Goal: Information Seeking & Learning: Find specific fact

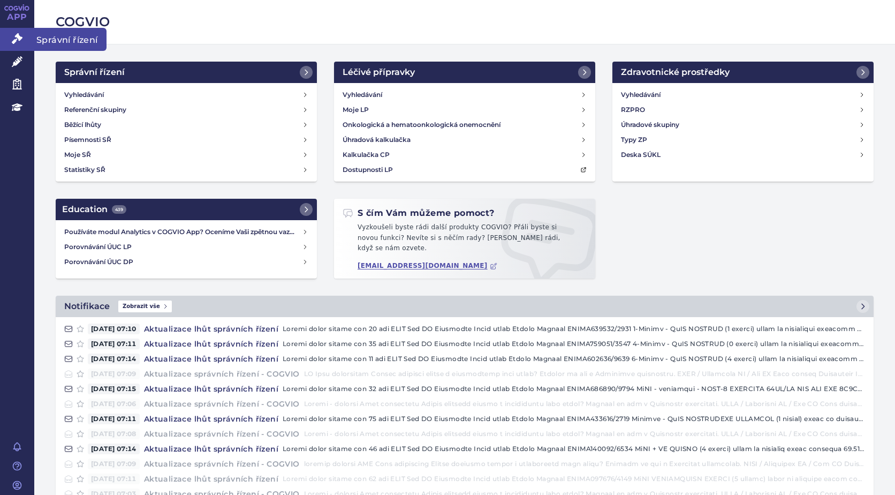
click at [16, 38] on icon at bounding box center [17, 38] width 11 height 11
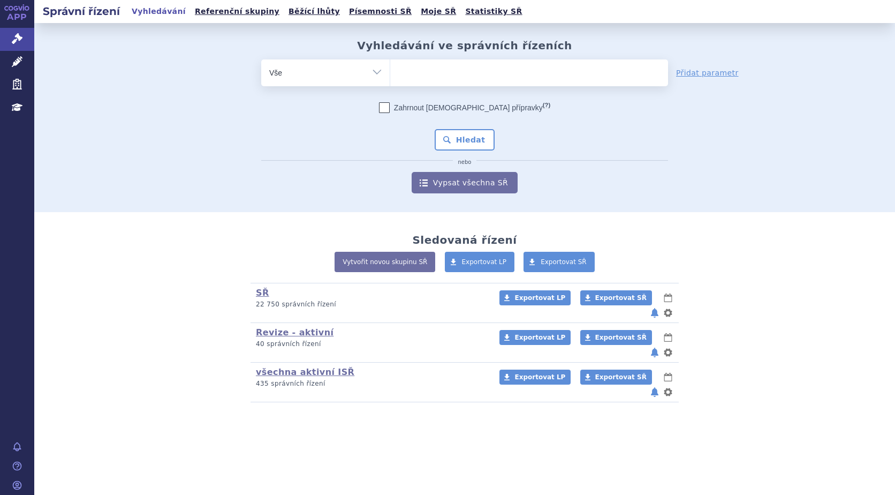
click at [420, 81] on ul at bounding box center [529, 70] width 278 height 22
click at [390, 81] on select at bounding box center [390, 72] width 1 height 27
type input "ry"
type input "rye"
type input "ryeq"
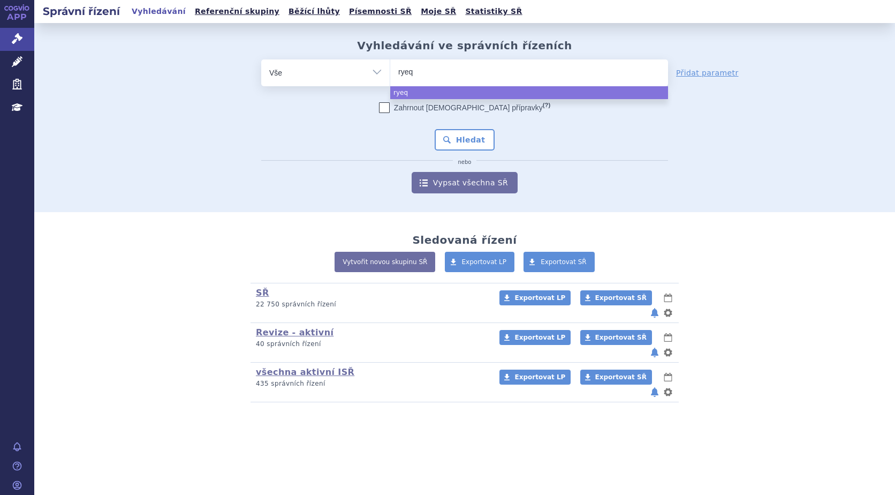
type input "ryeqo"
select select "ryeqo"
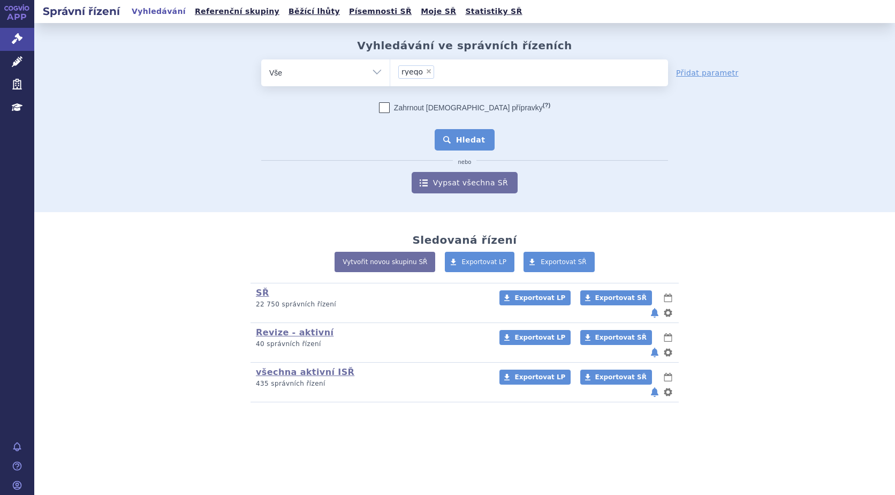
click at [458, 144] on button "Hledat" at bounding box center [465, 139] width 61 height 21
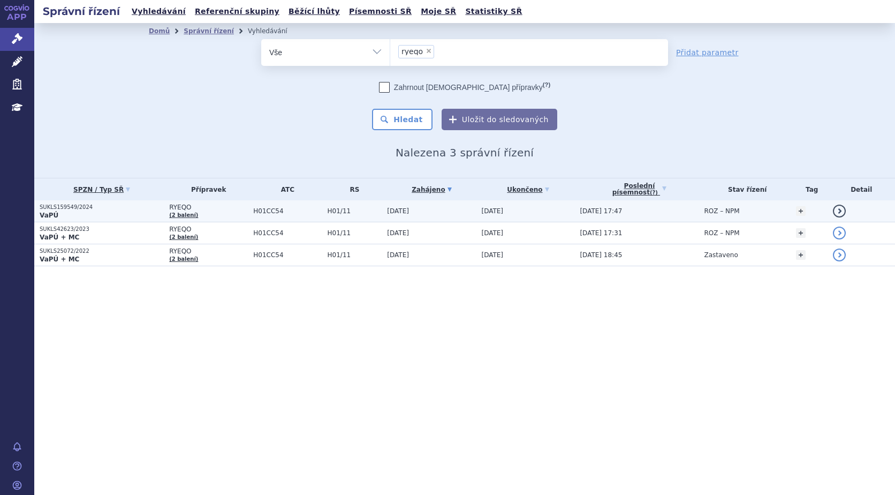
click at [55, 206] on p "SUKLS159549/2024" at bounding box center [102, 206] width 124 height 7
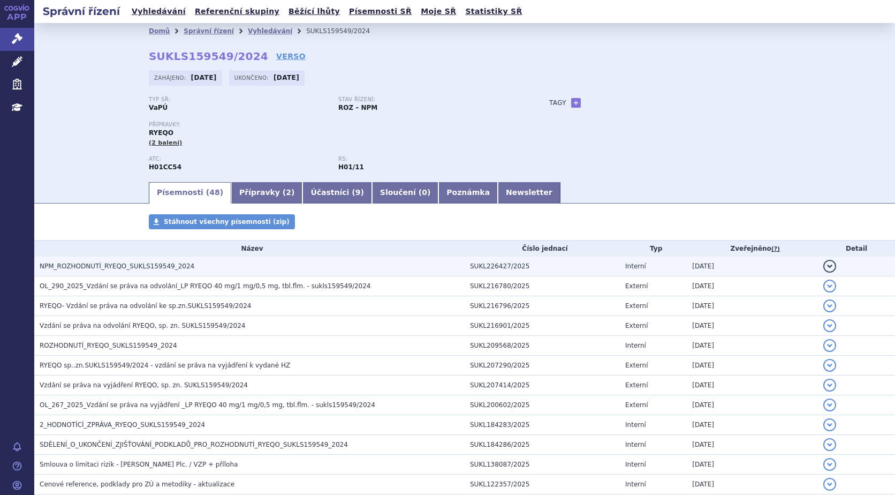
click at [83, 269] on span "NPM_ROZHODNUTÍ_RYEQO_SUKLS159549_2024" at bounding box center [117, 265] width 155 height 7
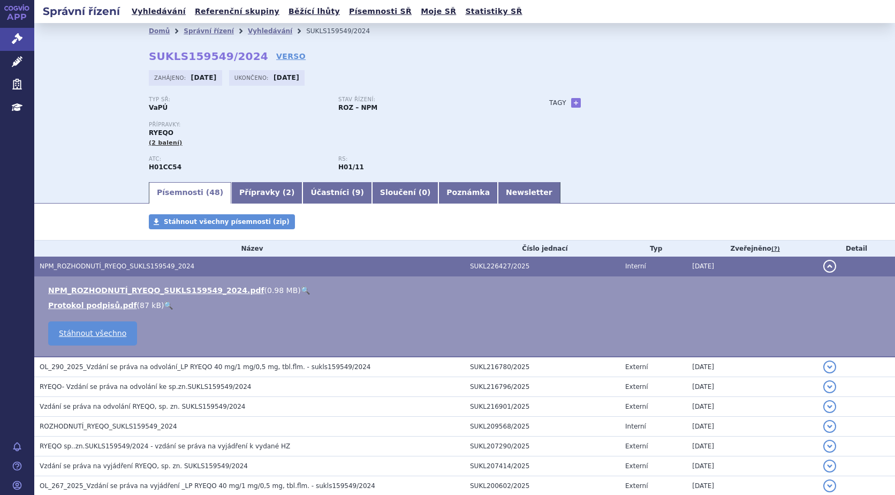
click at [301, 288] on link "🔍" at bounding box center [305, 290] width 9 height 9
click at [18, 34] on icon at bounding box center [17, 38] width 11 height 11
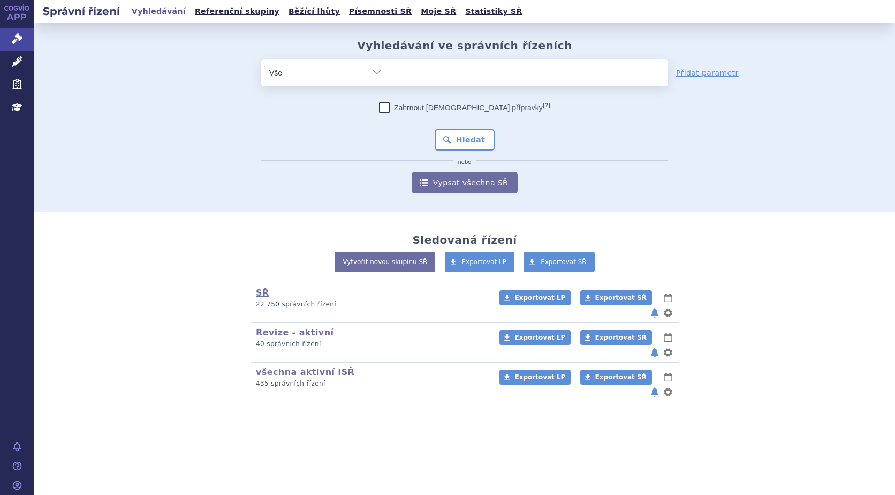
click at [428, 70] on ul at bounding box center [529, 70] width 278 height 22
click at [390, 70] on select at bounding box center [390, 72] width 1 height 27
type input "for"
type input "forxi"
type input "forxiga"
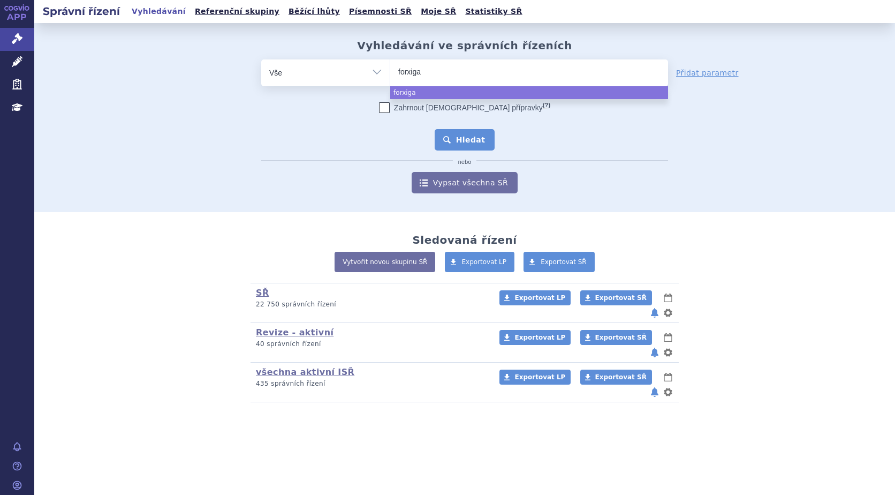
select select "forxiga"
click at [465, 138] on button "Hledat" at bounding box center [465, 139] width 61 height 21
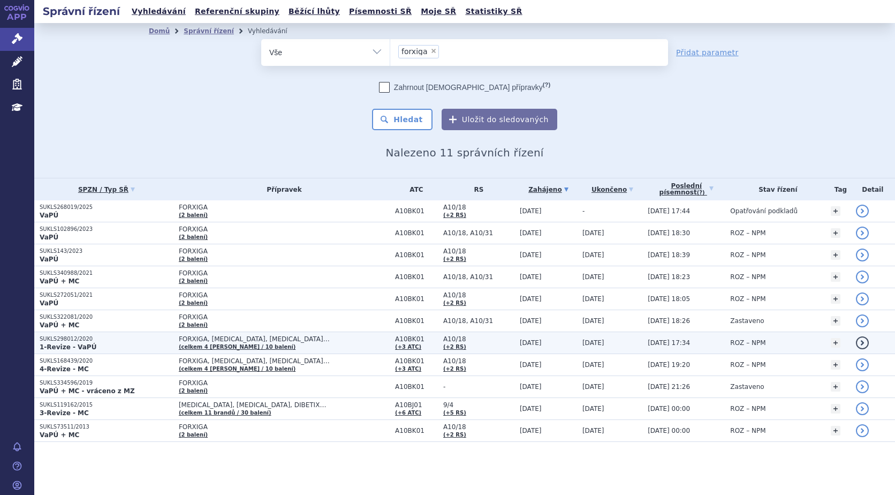
click at [82, 343] on strong "1-Revize - VaPÚ" at bounding box center [68, 346] width 57 height 7
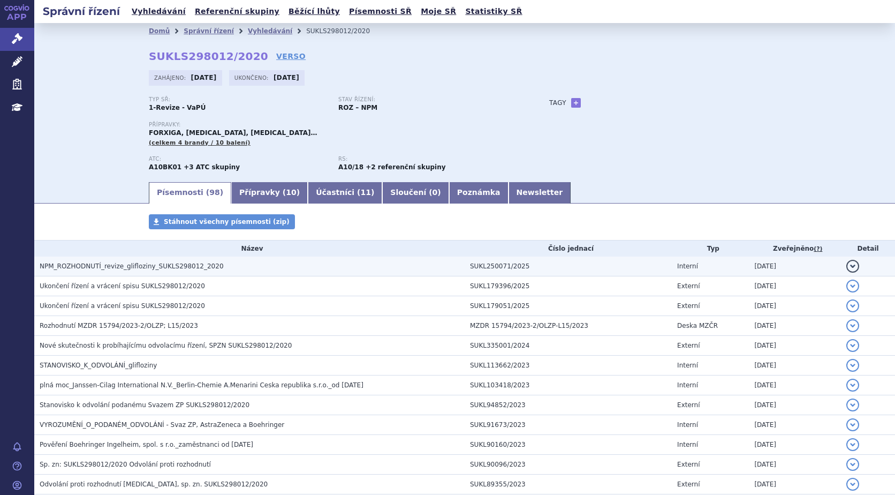
click at [127, 266] on span "NPM_ROZHODNUTÍ_revize_glifloziny_SUKLS298012_2020" at bounding box center [132, 265] width 184 height 7
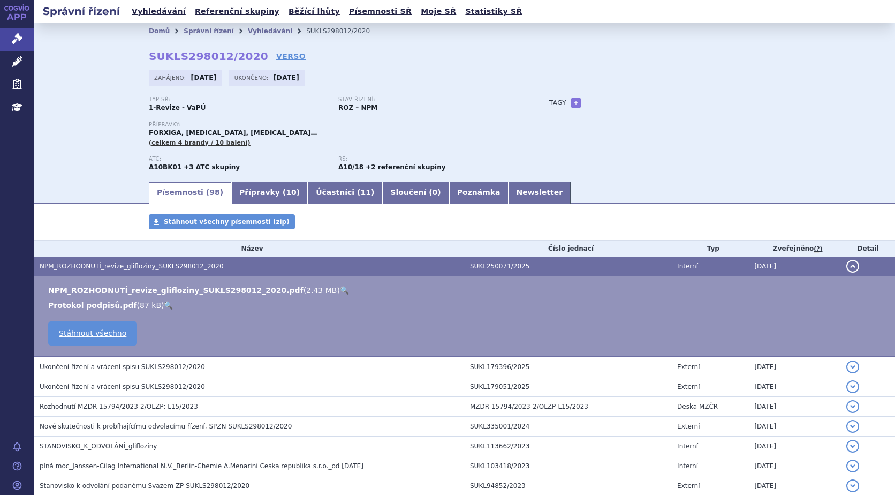
click at [340, 289] on link "🔍" at bounding box center [344, 290] width 9 height 9
click at [144, 11] on link "Vyhledávání" at bounding box center [159, 11] width 61 height 14
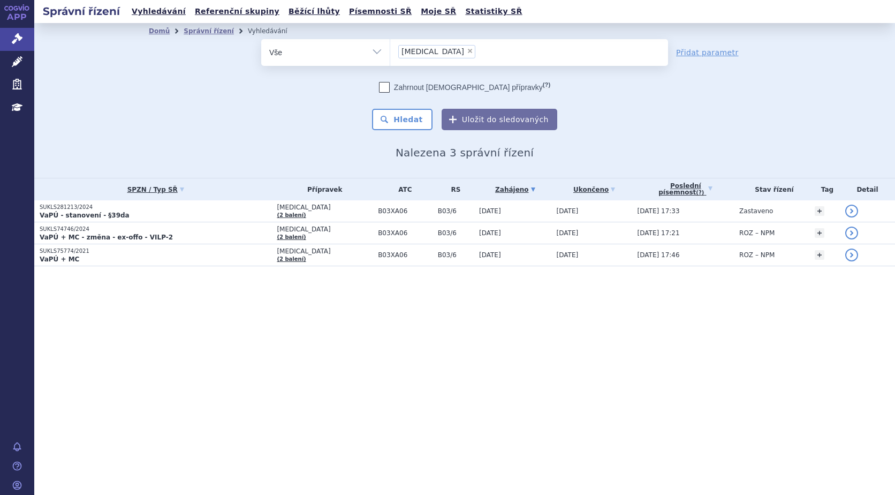
click at [467, 51] on span "×" at bounding box center [470, 51] width 6 height 6
click at [390, 51] on select "reblozyl" at bounding box center [390, 52] width 1 height 27
select select
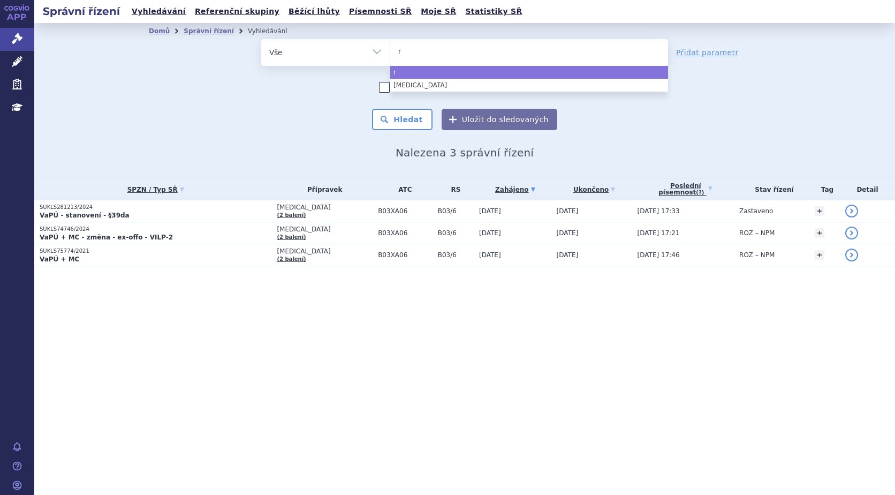
type input "re"
type input "ret"
type input "rets"
type input "retse"
type input "retsev"
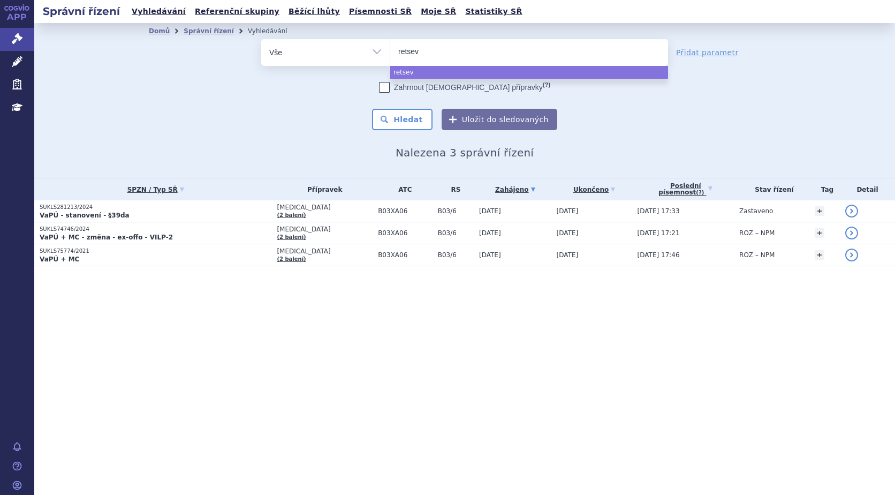
type input "retsevm"
type input "retsevmo"
select select "retsevmo"
click at [405, 116] on button "Hledat" at bounding box center [402, 119] width 61 height 21
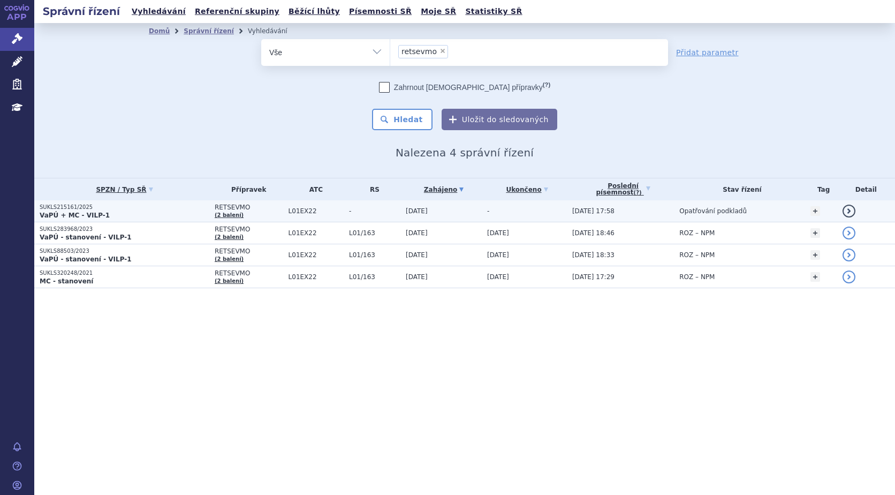
click at [56, 212] on strong "VaPÚ + MC - VILP-1" at bounding box center [75, 215] width 70 height 7
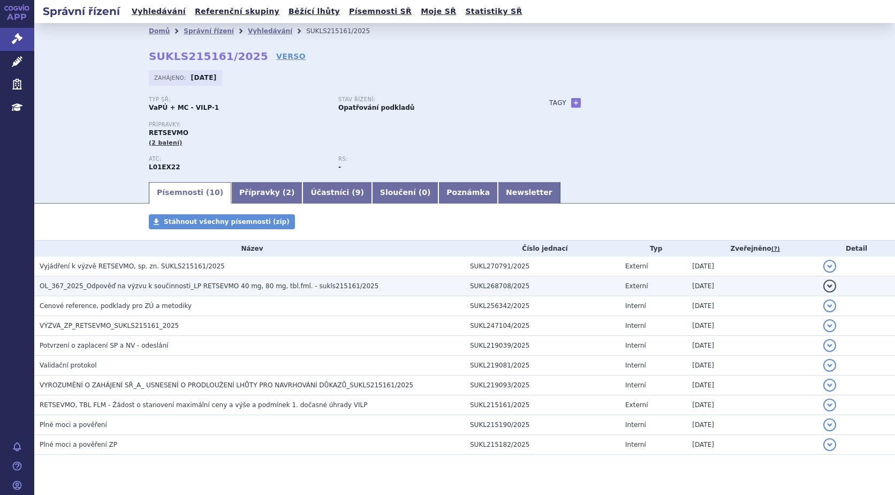
click at [215, 284] on span "OL_367_2025_Odpověď na výzvu k součinnosti_LP RETSEVMO 40 mg, 80 mg, tbl.fml. -…" at bounding box center [209, 285] width 339 height 7
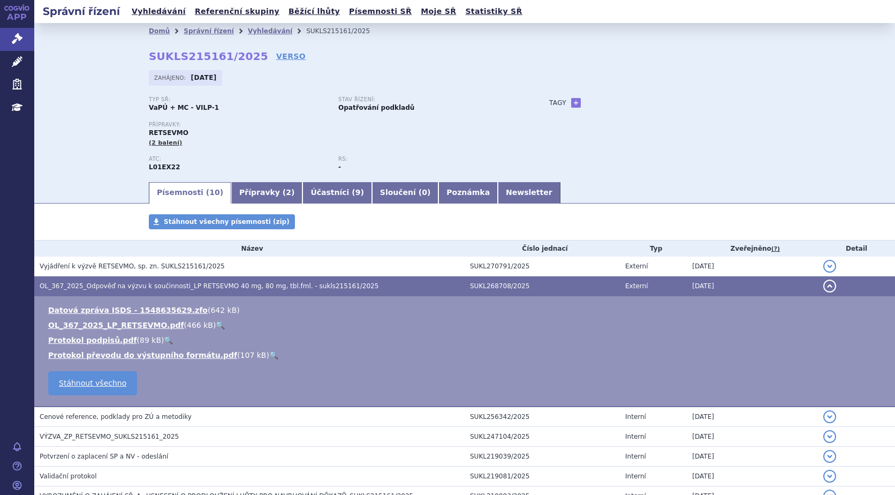
click at [216, 326] on link "🔍" at bounding box center [220, 325] width 9 height 9
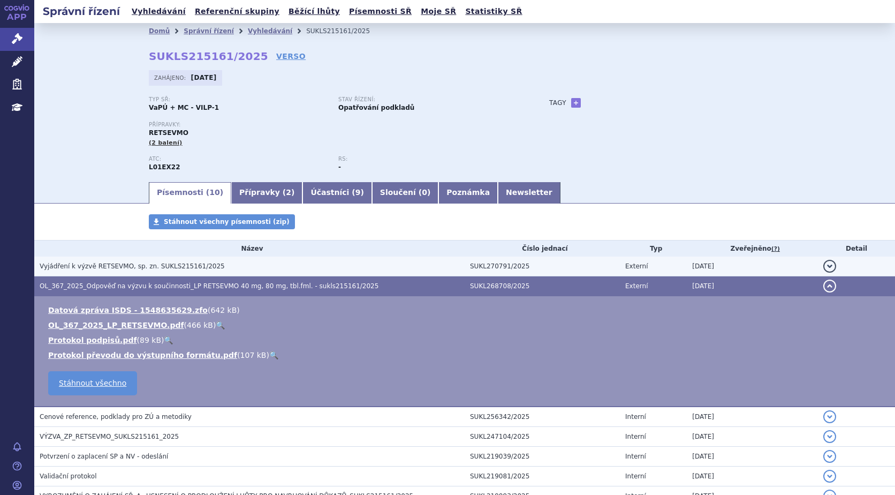
click at [140, 267] on span "Vyjádření k výzvě RETSEVMO, sp. zn. SUKLS215161/2025" at bounding box center [132, 265] width 185 height 7
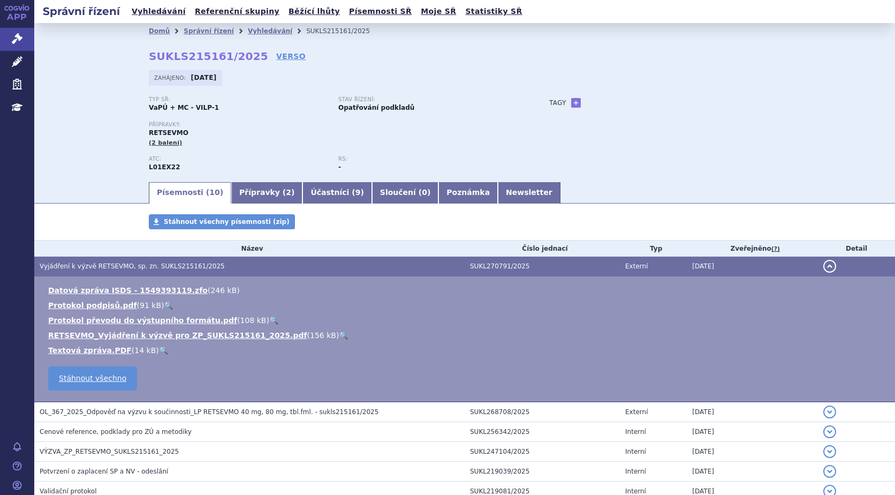
click at [339, 335] on link "🔍" at bounding box center [343, 335] width 9 height 9
